Goal: Browse casually: Explore the website without a specific task or goal

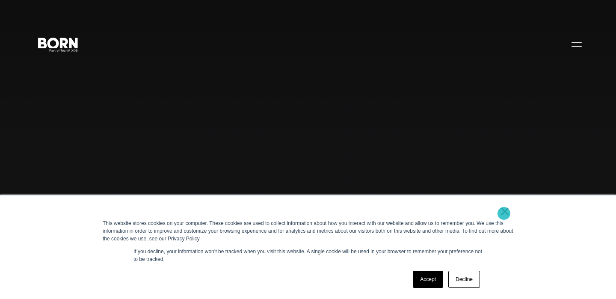
click at [504, 214] on link "×" at bounding box center [505, 212] width 10 height 8
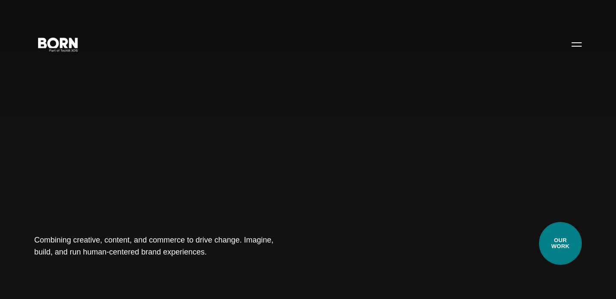
click at [555, 245] on link "Our Work" at bounding box center [560, 243] width 43 height 43
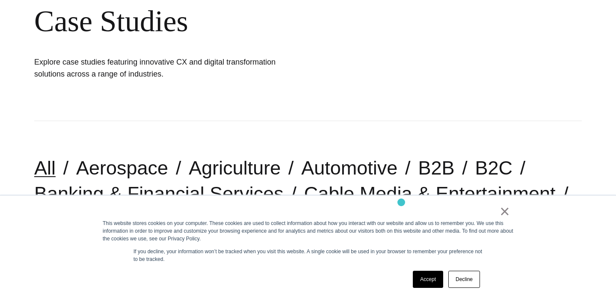
scroll to position [166, 0]
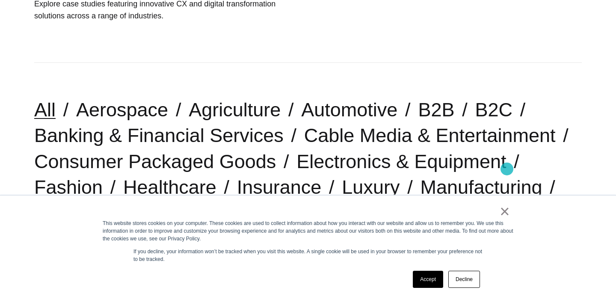
click at [103, 176] on link "Fashion" at bounding box center [68, 187] width 68 height 22
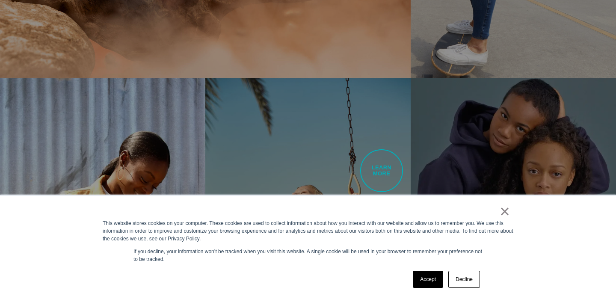
scroll to position [770, 0]
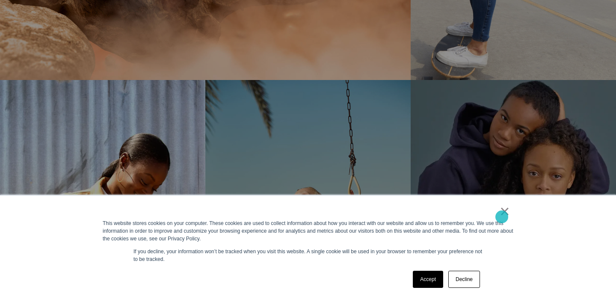
click at [503, 215] on link "×" at bounding box center [505, 212] width 10 height 8
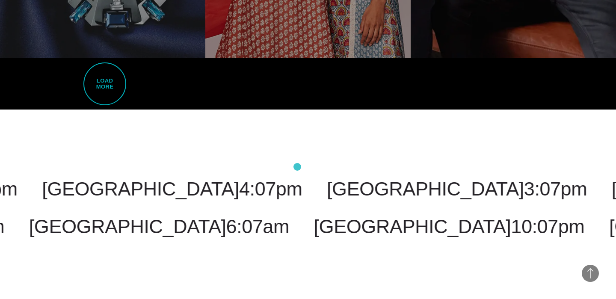
scroll to position [2027, 0]
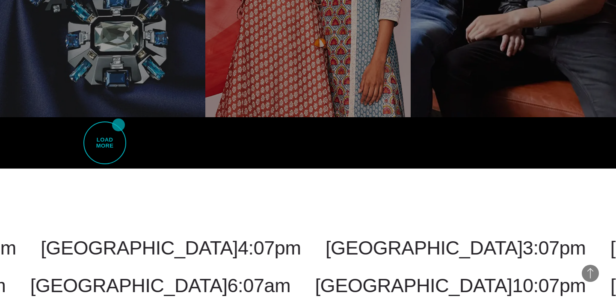
click at [119, 125] on link "Load More" at bounding box center [102, 142] width 205 height 51
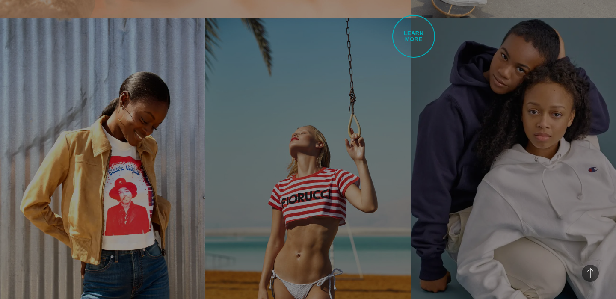
scroll to position [627, 0]
